Goal: Transaction & Acquisition: Subscribe to service/newsletter

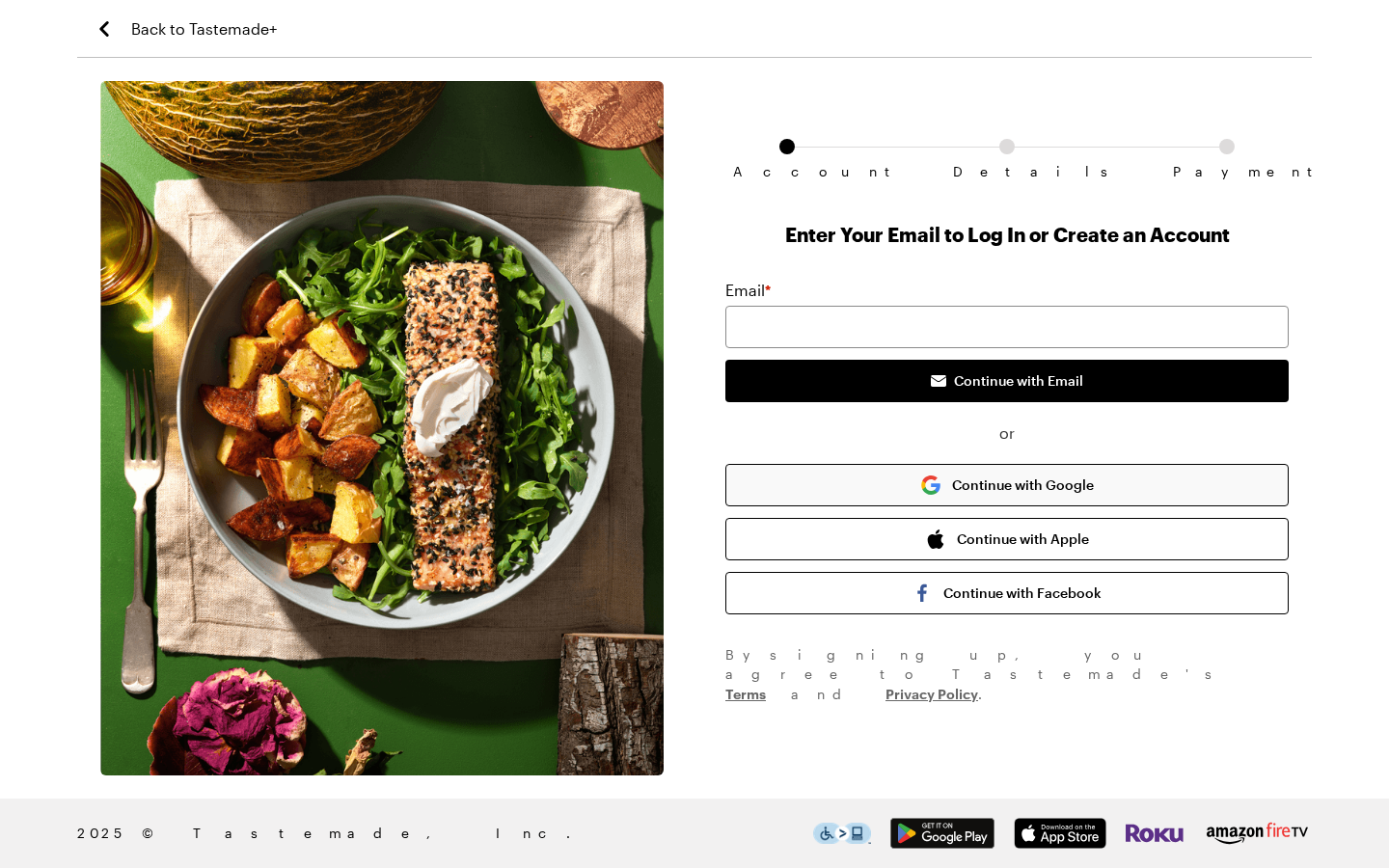
click at [902, 497] on button "Continue with Google" at bounding box center [1007, 485] width 564 height 43
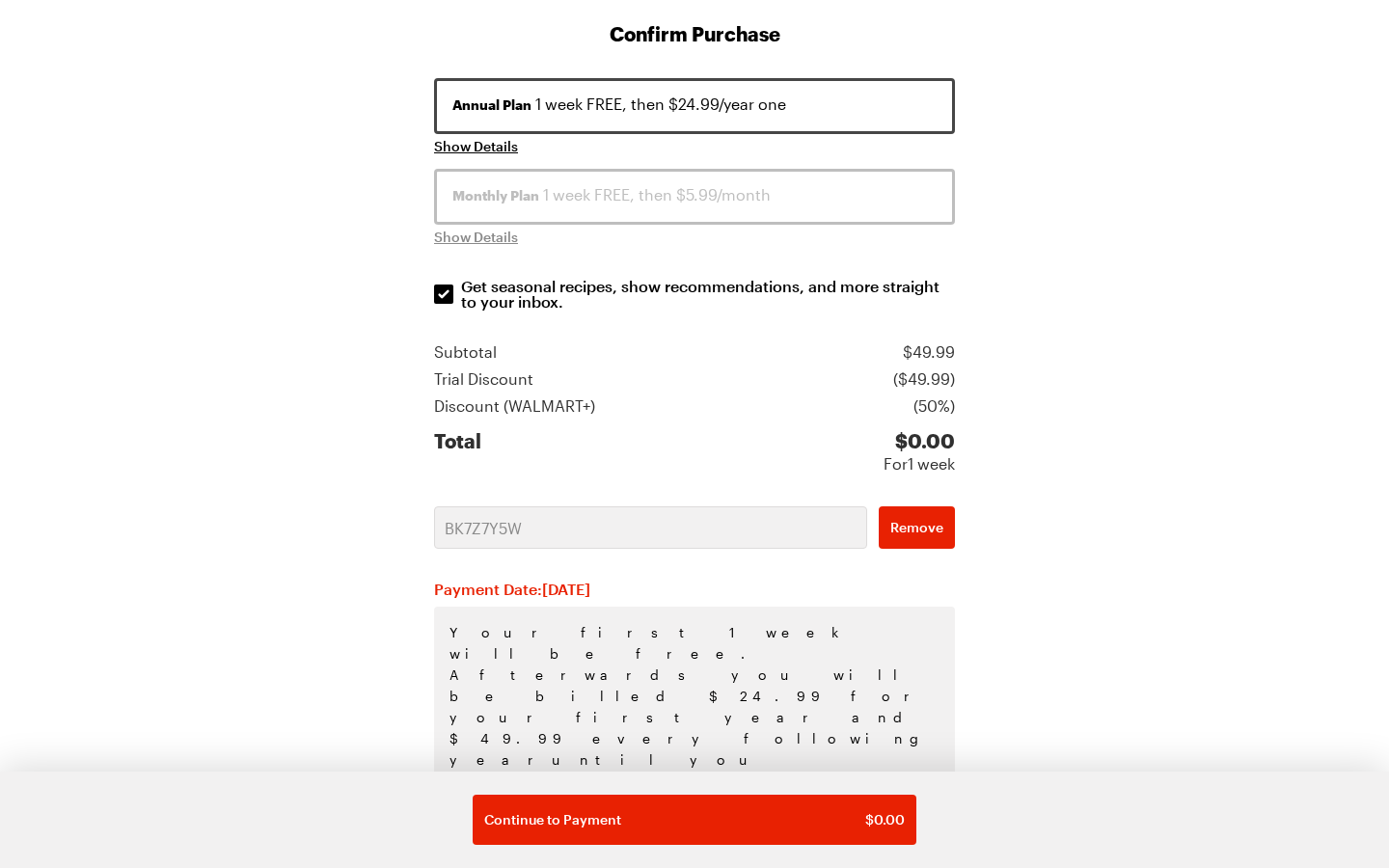
scroll to position [266, 0]
click at [679, 124] on button "Annual Plan 1 week FREE, then $24.99/year one" at bounding box center [694, 107] width 521 height 56
click at [479, 225] on div "Monthly Plan 1 week FREE, then $5.99/month Show Details" at bounding box center [694, 209] width 521 height 79
click at [469, 146] on span "Show Details" at bounding box center [476, 147] width 84 height 19
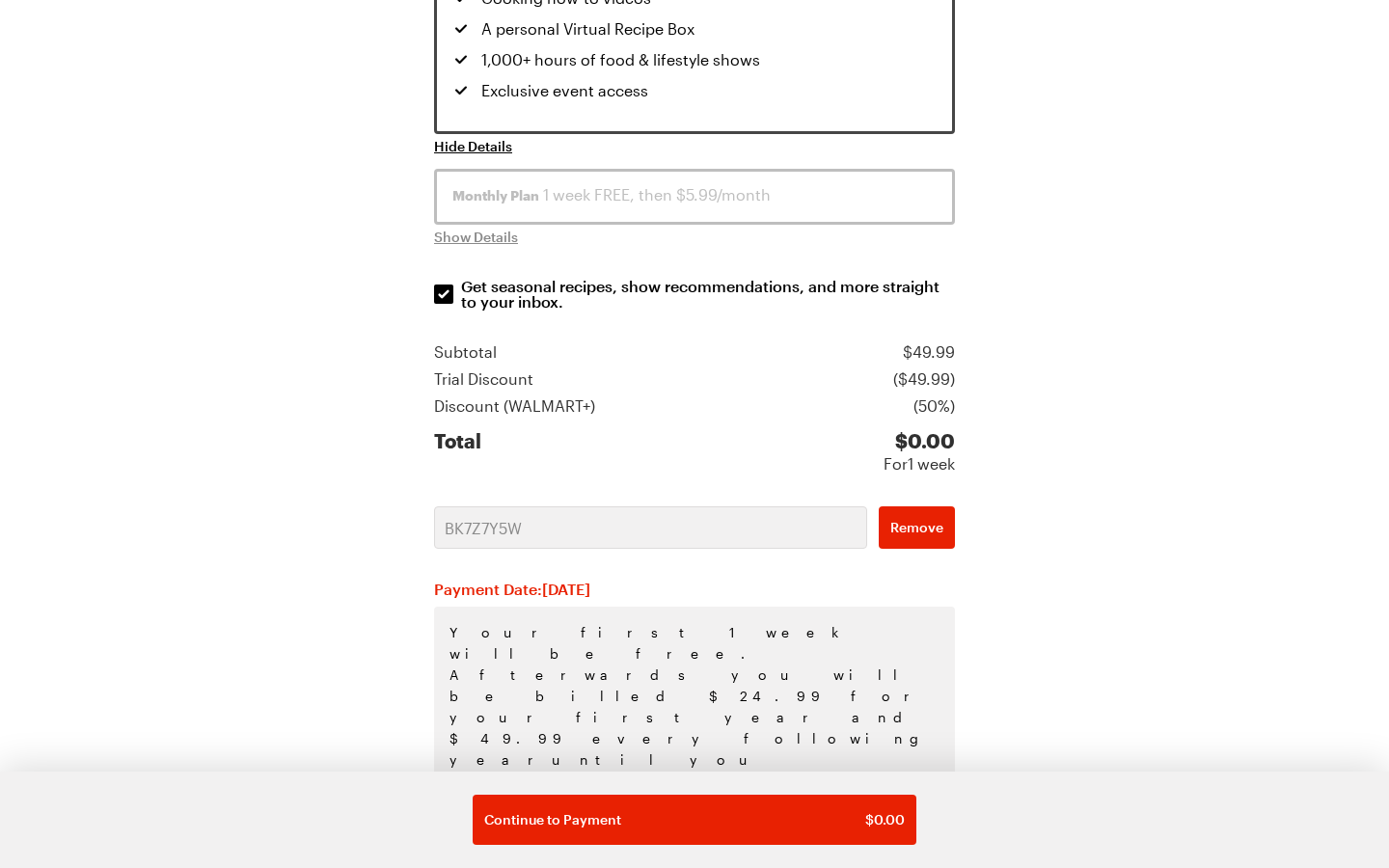
scroll to position [475, 0]
click at [920, 528] on span "Remove" at bounding box center [916, 528] width 53 height 19
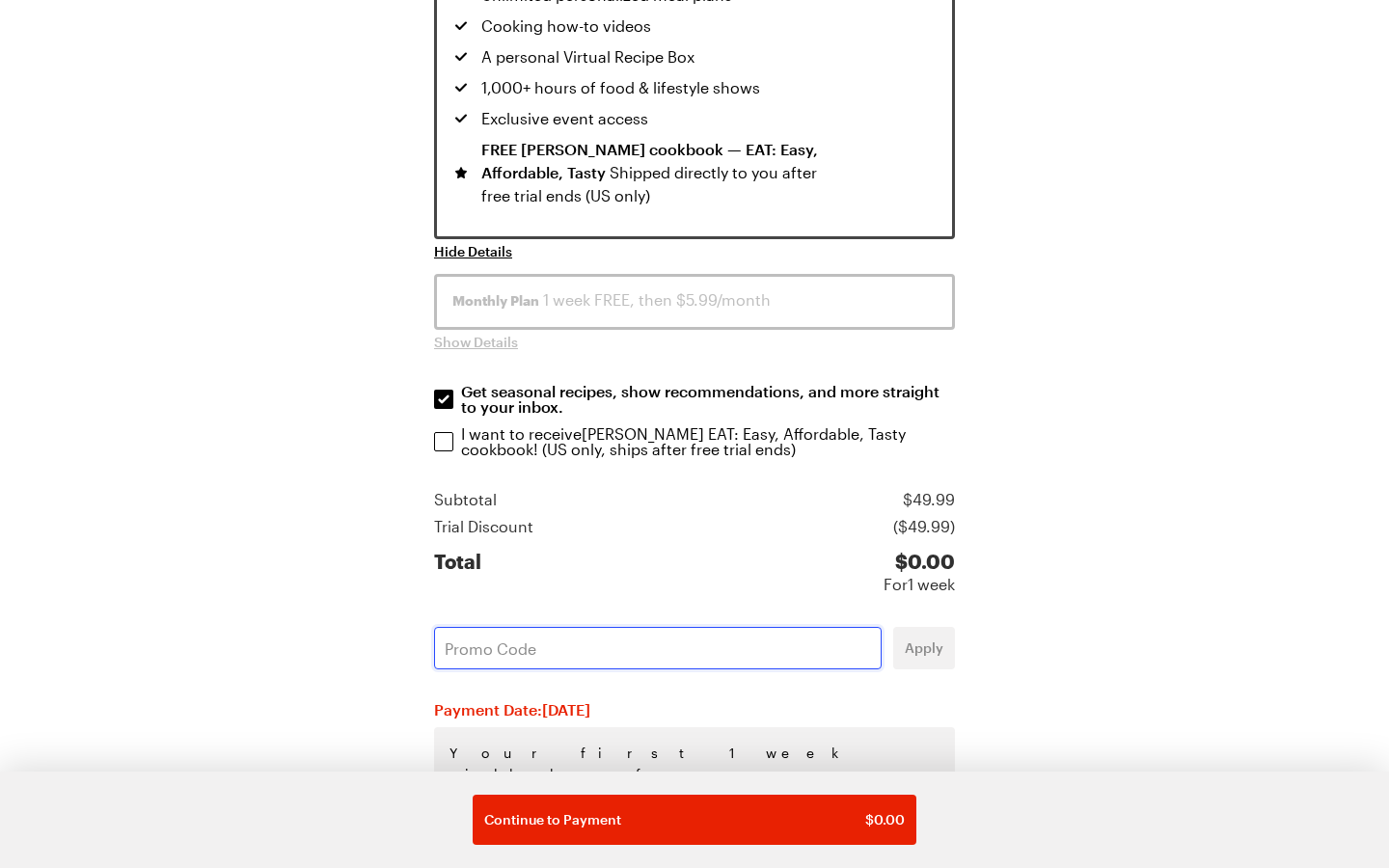
click at [674, 642] on input "text" at bounding box center [658, 648] width 448 height 43
paste input "BK7Z7Y5W"
type input "BK7Z7Y5W"
click at [942, 651] on span "Apply" at bounding box center [924, 648] width 39 height 19
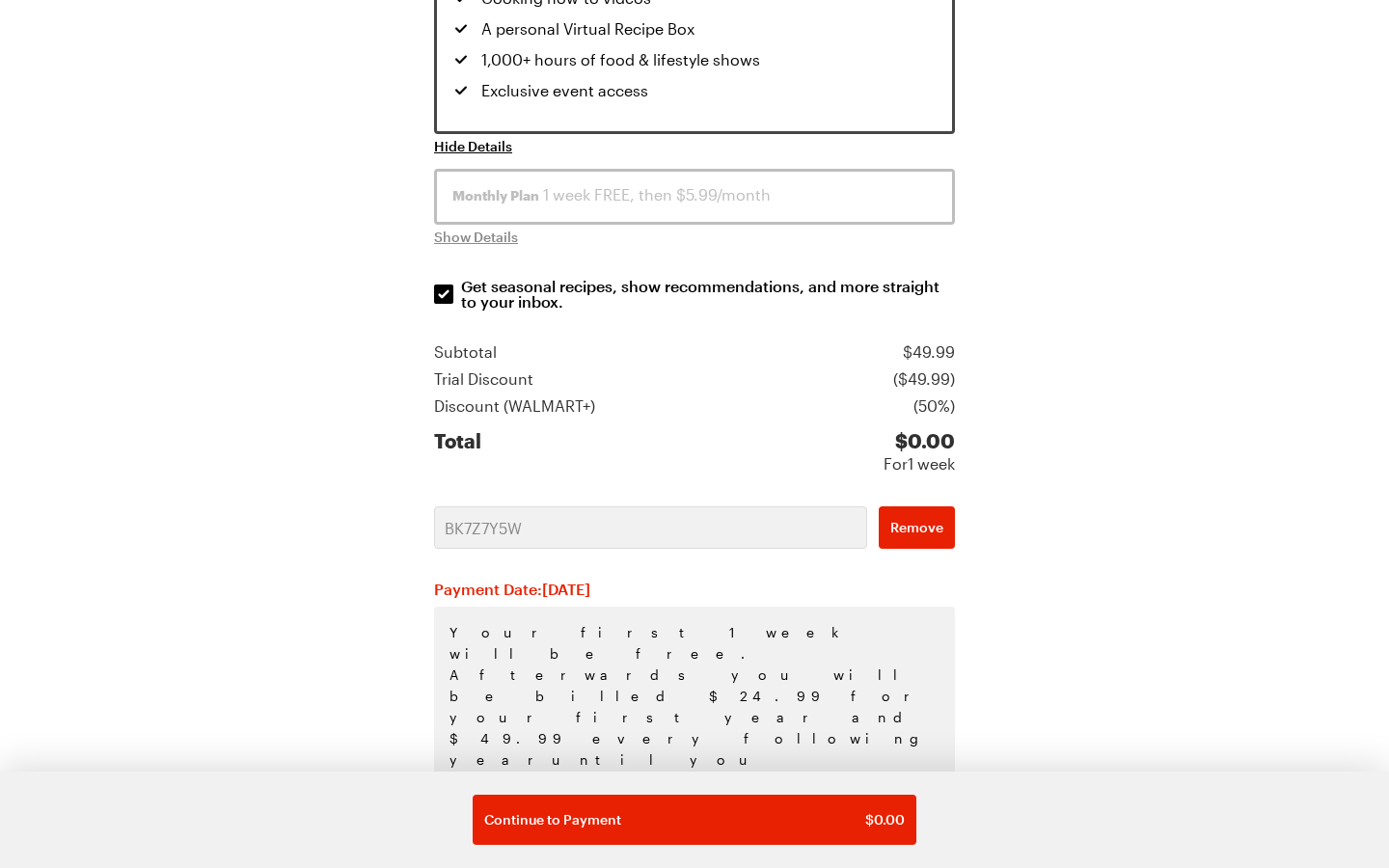
scroll to position [475, 0]
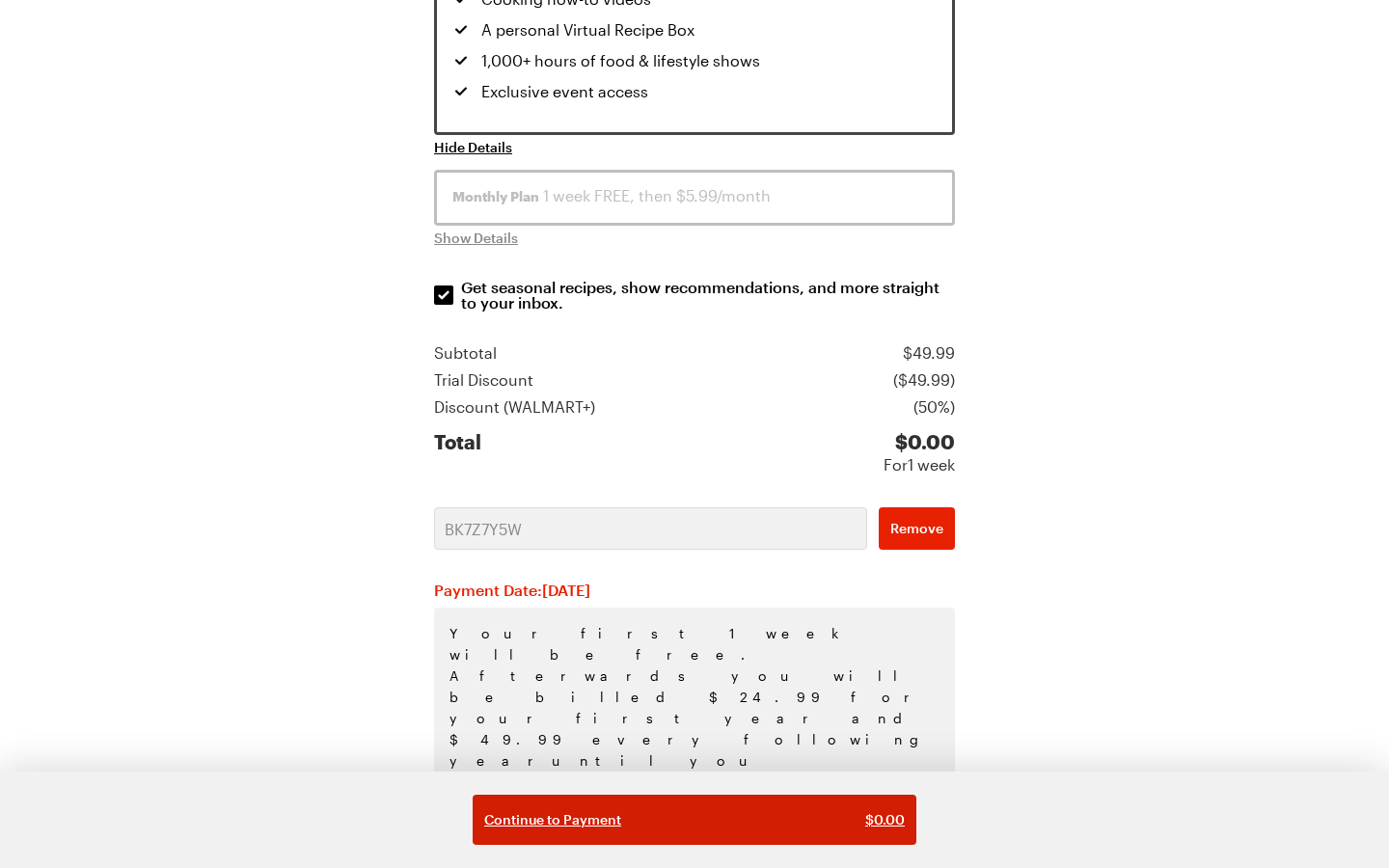
click at [712, 834] on button "Continue to Payment $ 0.00" at bounding box center [694, 820] width 444 height 50
